Goal: Go to known website: Go to known website

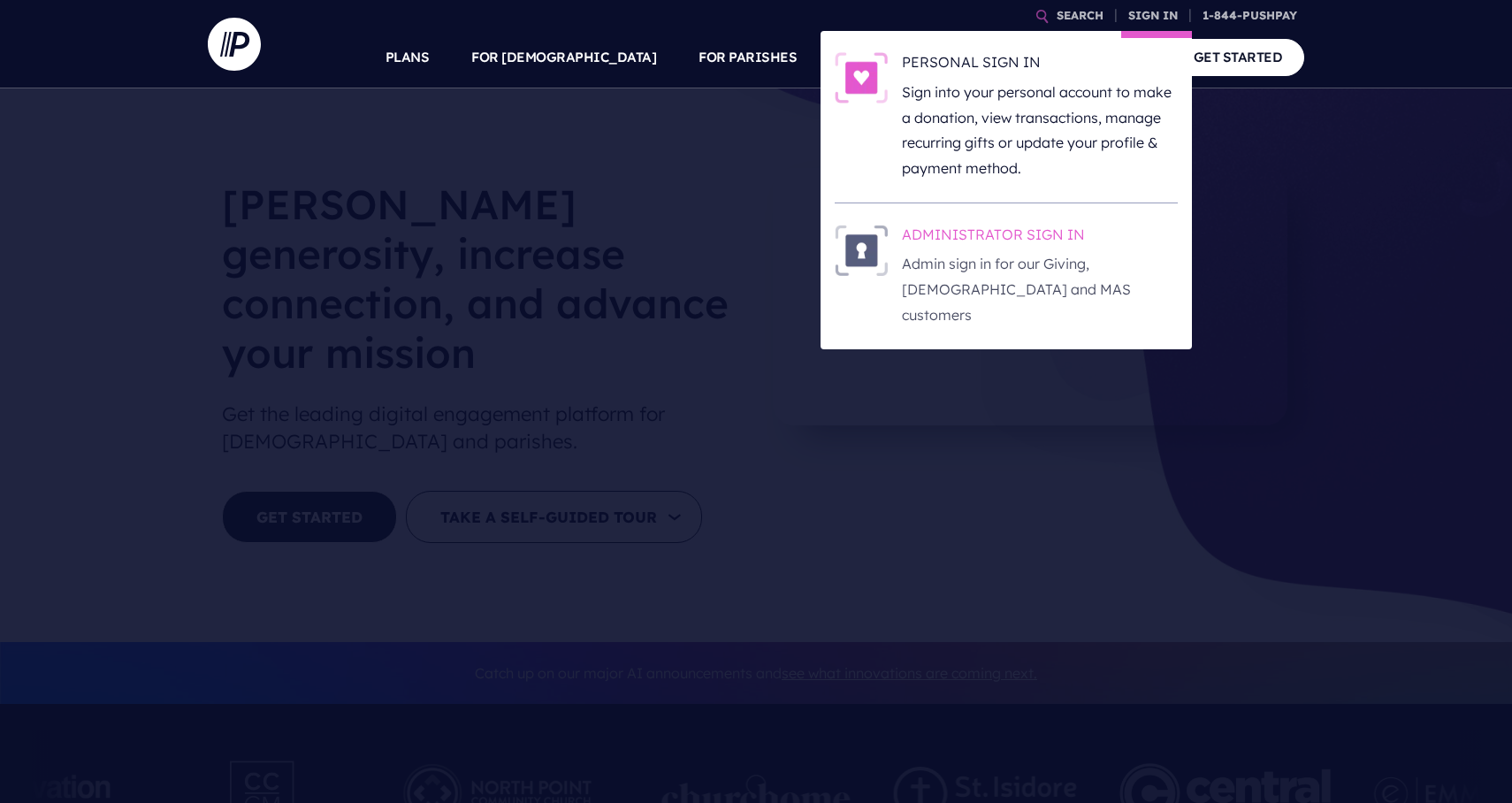
click at [1065, 247] on h6 "ADMINISTRATOR SIGN IN" at bounding box center [1039, 238] width 275 height 27
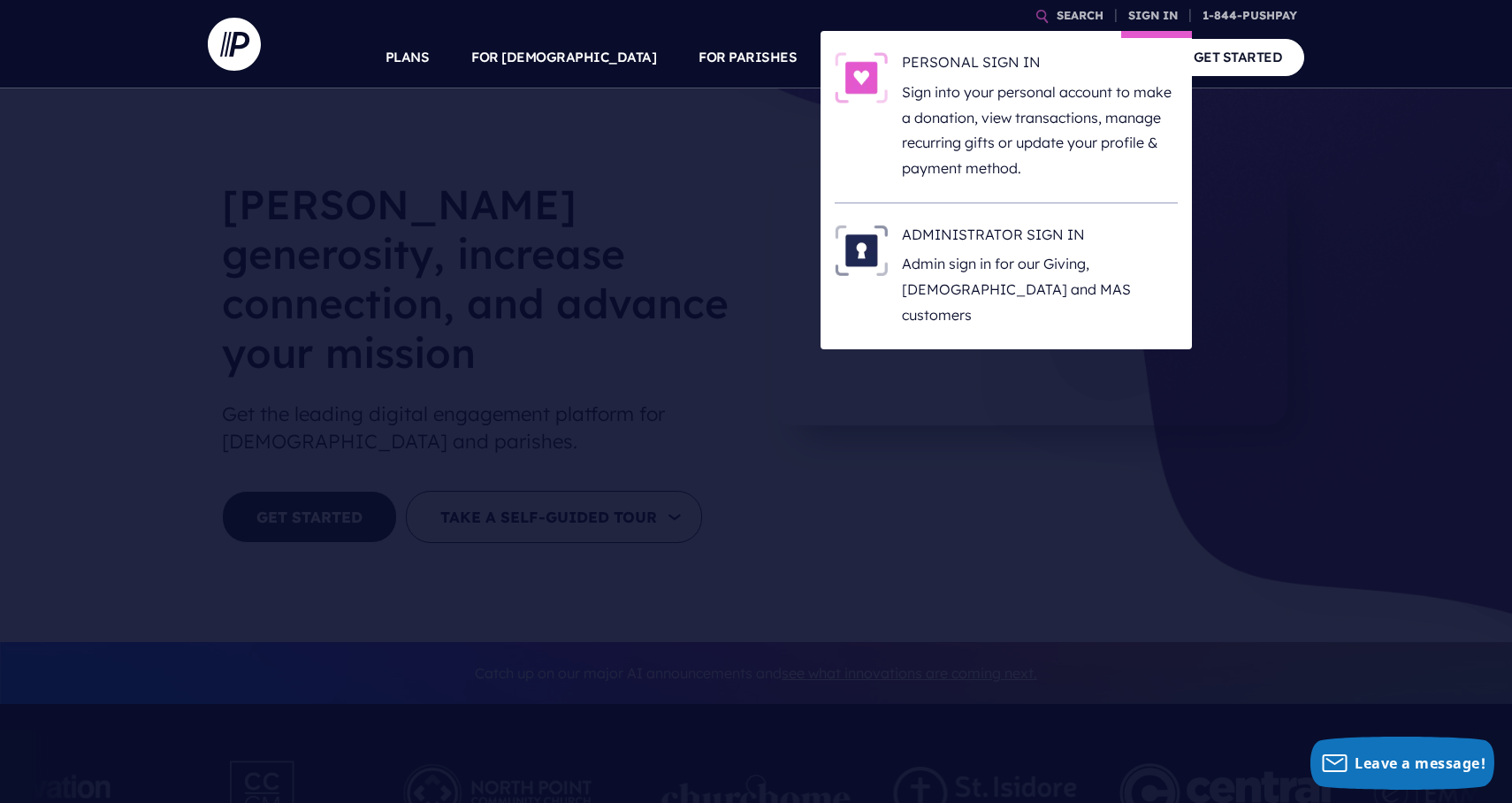
click at [1050, 219] on li "ADMINISTRATOR SIGN IN Admin sign in for our Giving, [DEMOGRAPHIC_DATA] and MAS …" at bounding box center [1006, 276] width 343 height 146
click at [1042, 229] on h6 "ADMINISTRATOR SIGN IN" at bounding box center [1039, 238] width 275 height 27
